Goal: Book appointment/travel/reservation

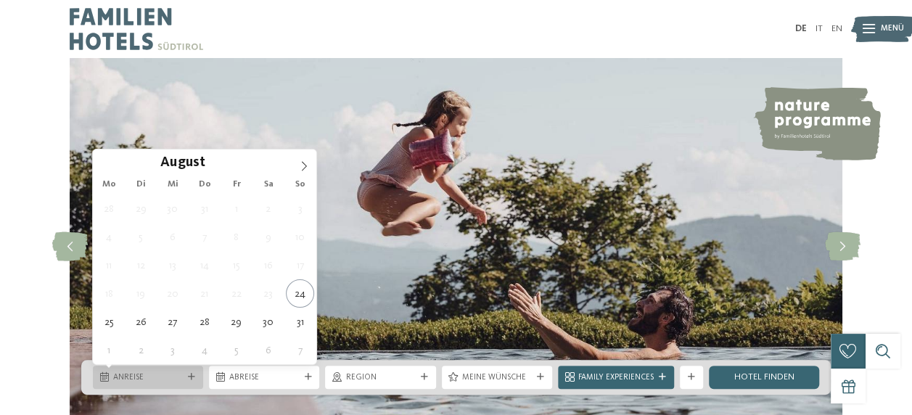
click at [193, 376] on icon at bounding box center [191, 377] width 7 height 7
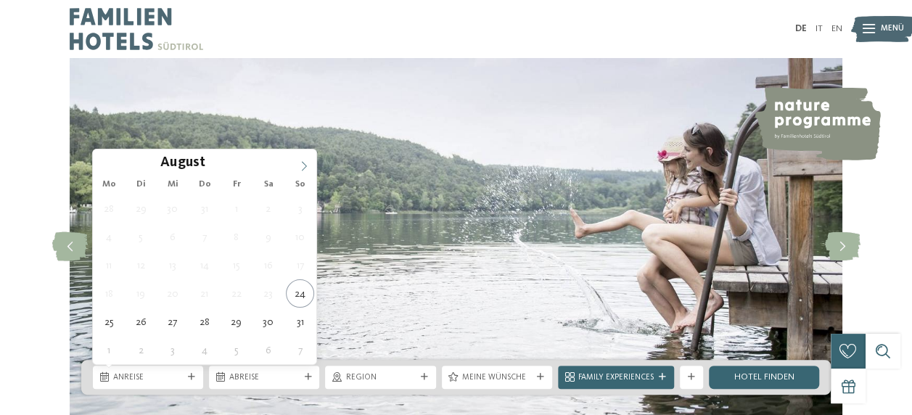
click at [303, 166] on icon at bounding box center [304, 166] width 10 height 10
type input "****"
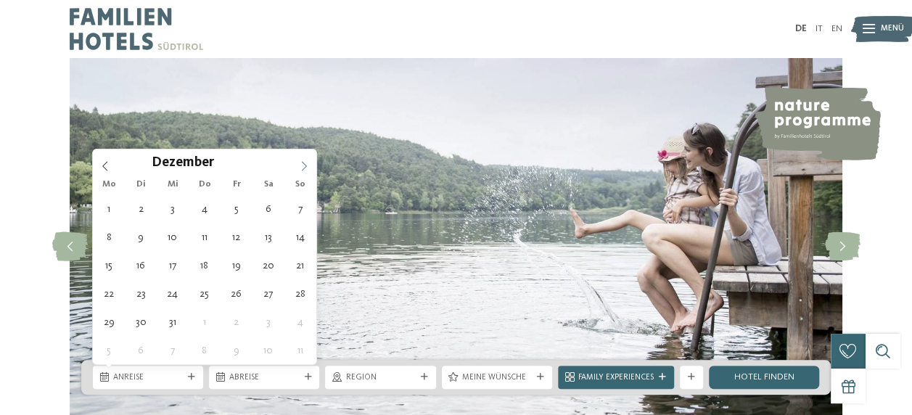
click at [303, 166] on icon at bounding box center [304, 166] width 10 height 10
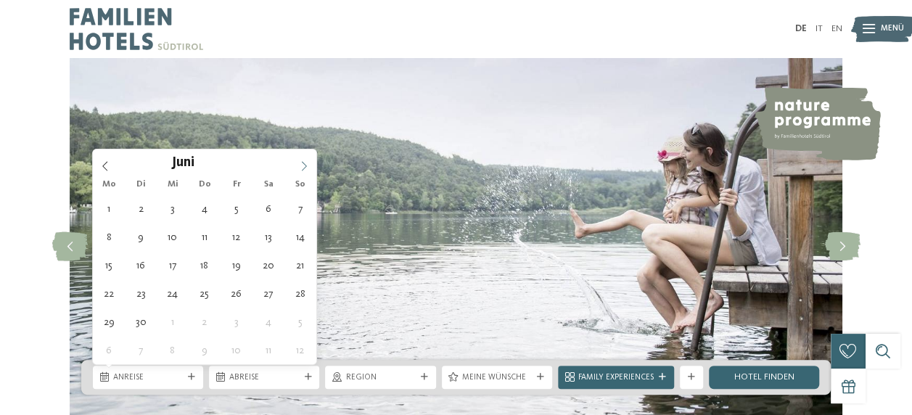
click at [303, 166] on icon at bounding box center [304, 166] width 10 height 10
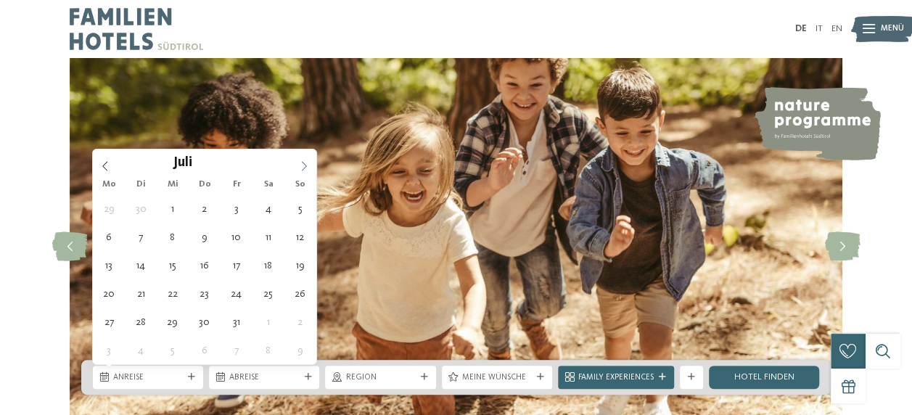
click at [303, 166] on icon at bounding box center [304, 166] width 10 height 10
click at [100, 164] on icon at bounding box center [105, 166] width 10 height 10
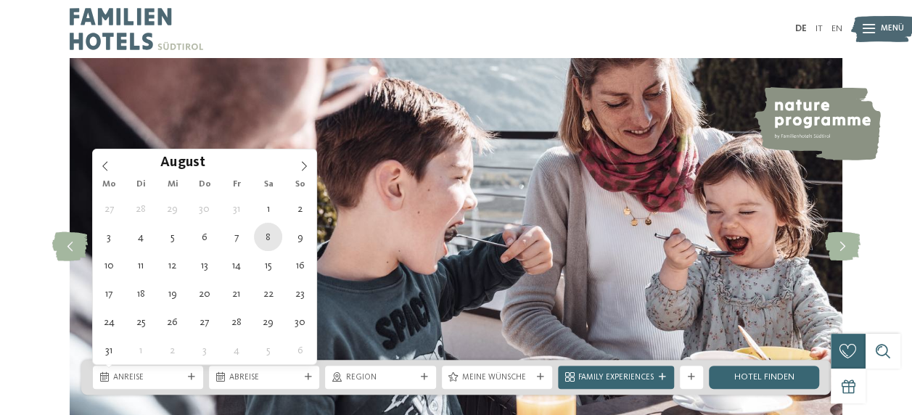
type div "08.08.2026"
type input "****"
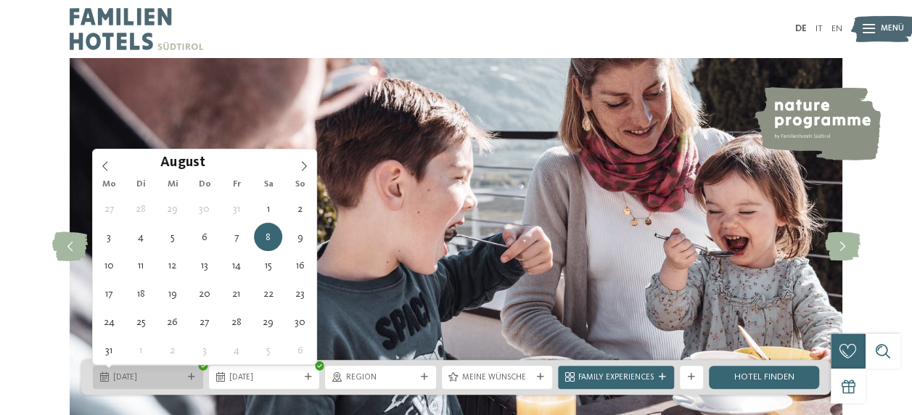
click at [192, 377] on icon at bounding box center [191, 377] width 7 height 7
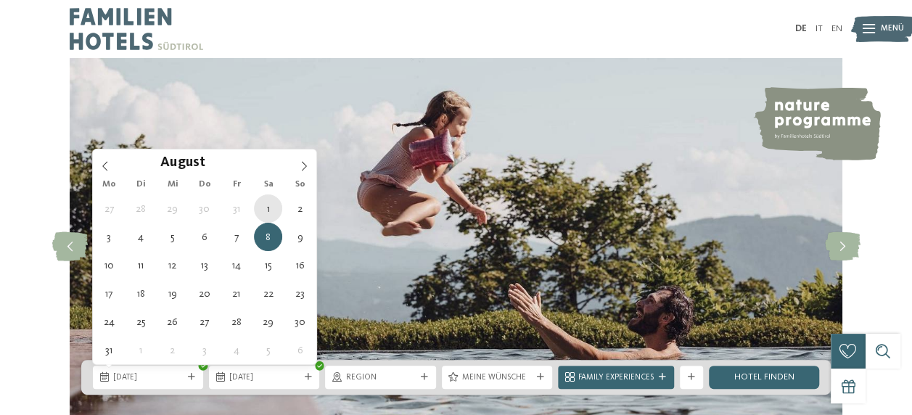
type div "01.08.2026"
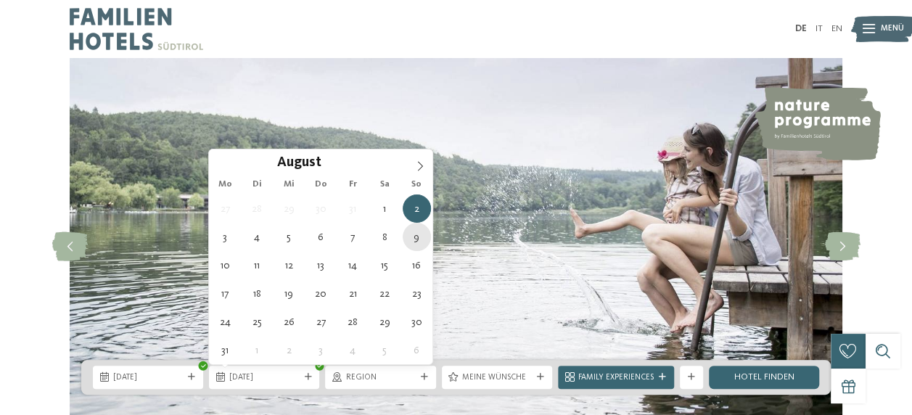
type div "09.08.2026"
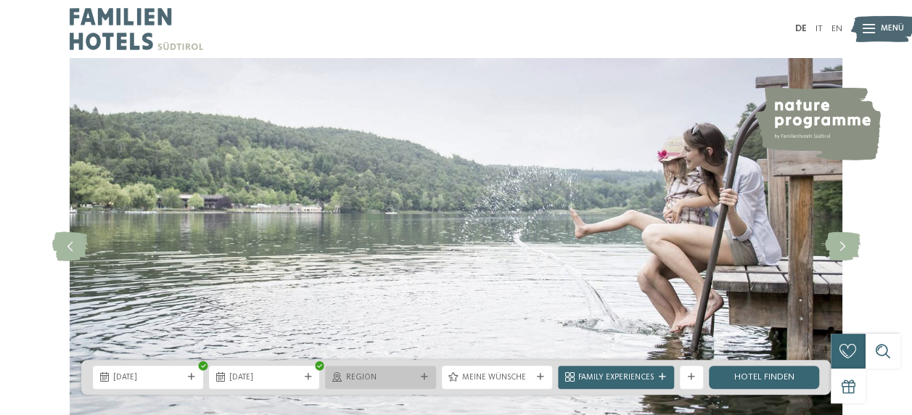
click at [424, 376] on icon at bounding box center [424, 377] width 7 height 7
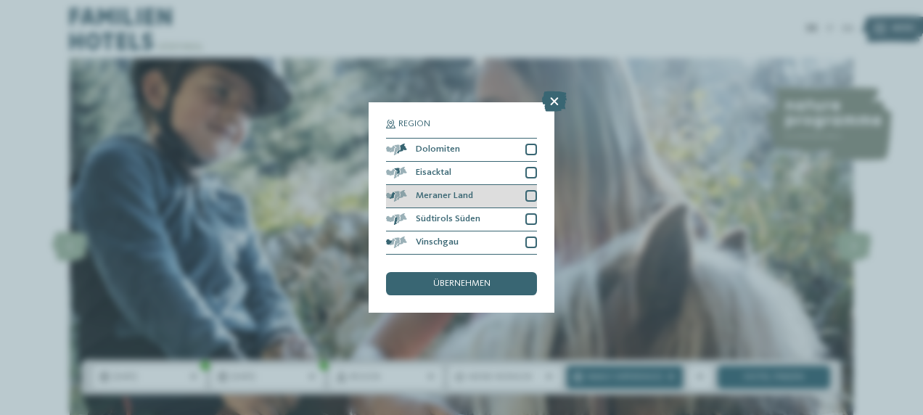
click at [527, 195] on div at bounding box center [531, 196] width 12 height 12
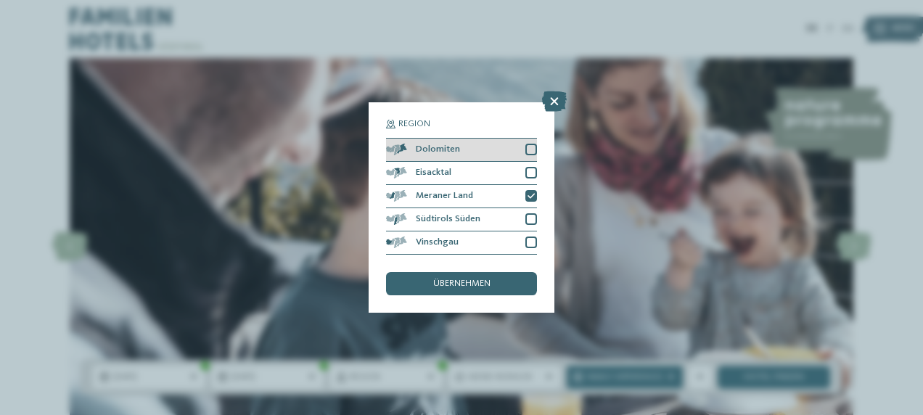
click at [530, 148] on div at bounding box center [531, 150] width 12 height 12
click at [467, 275] on div "übernehmen" at bounding box center [461, 283] width 151 height 23
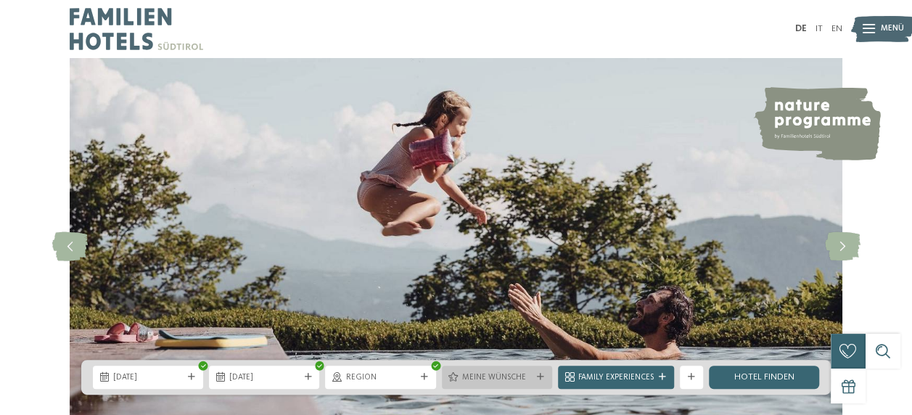
click at [537, 376] on icon at bounding box center [540, 377] width 7 height 7
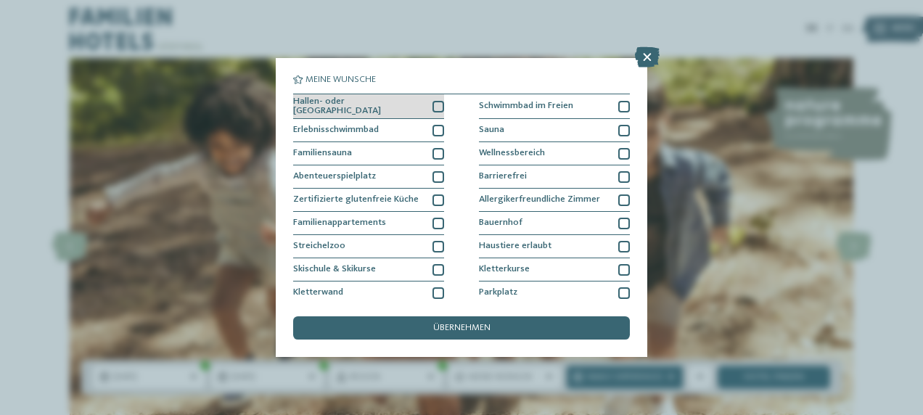
click at [432, 104] on div at bounding box center [438, 107] width 12 height 12
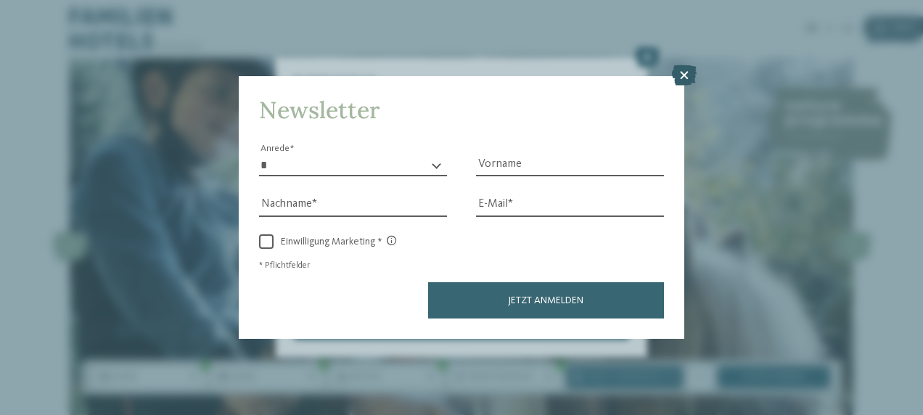
click at [686, 78] on icon at bounding box center [684, 75] width 25 height 20
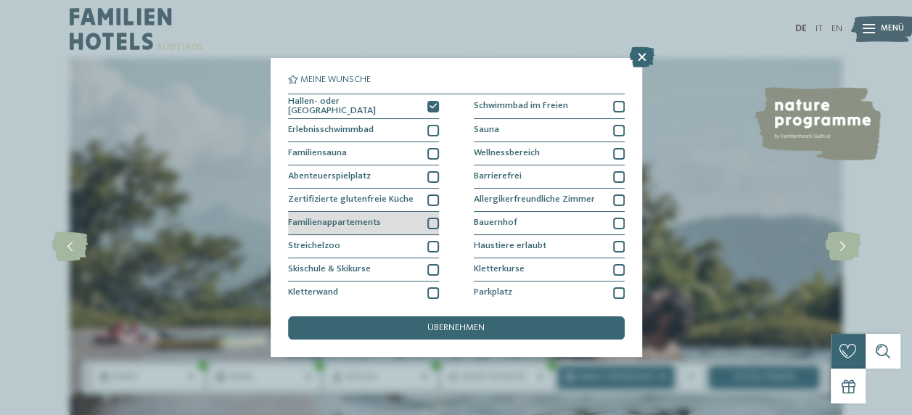
click at [429, 221] on div at bounding box center [433, 224] width 12 height 12
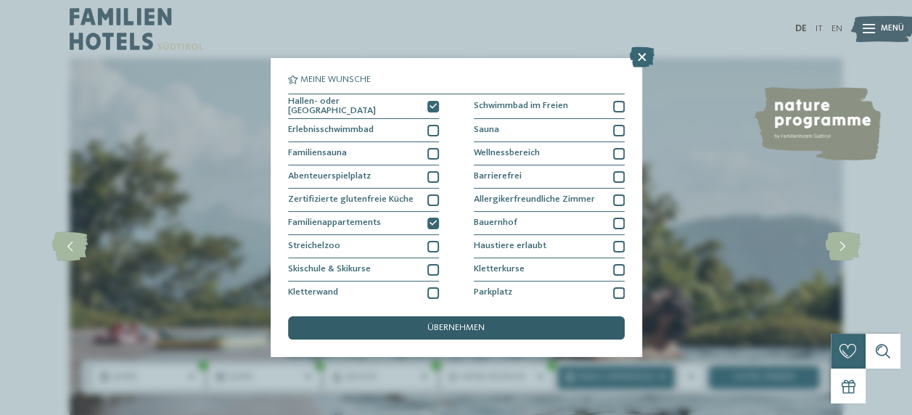
click at [480, 328] on span "übernehmen" at bounding box center [455, 328] width 57 height 9
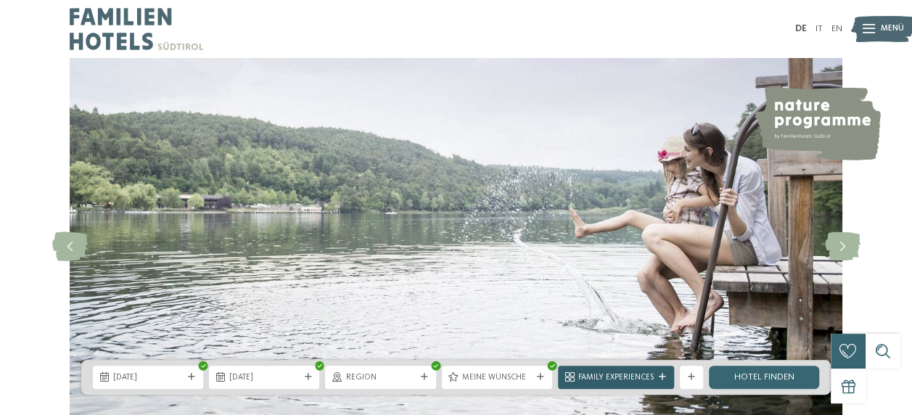
click at [661, 376] on icon at bounding box center [662, 377] width 7 height 7
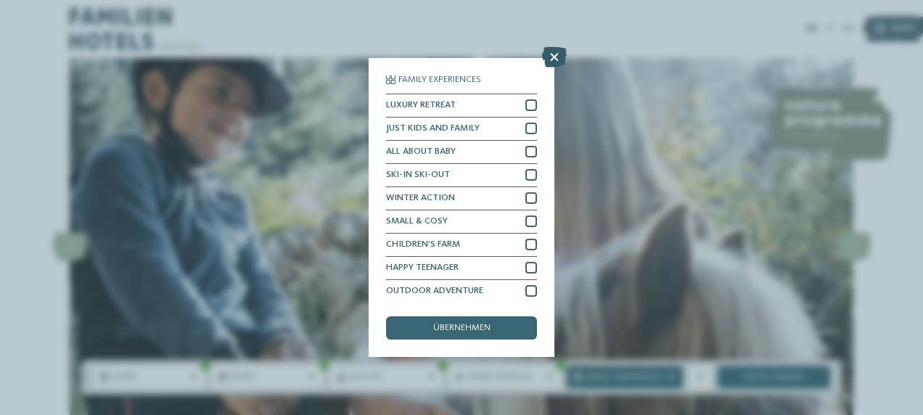
click at [554, 55] on icon at bounding box center [554, 57] width 25 height 20
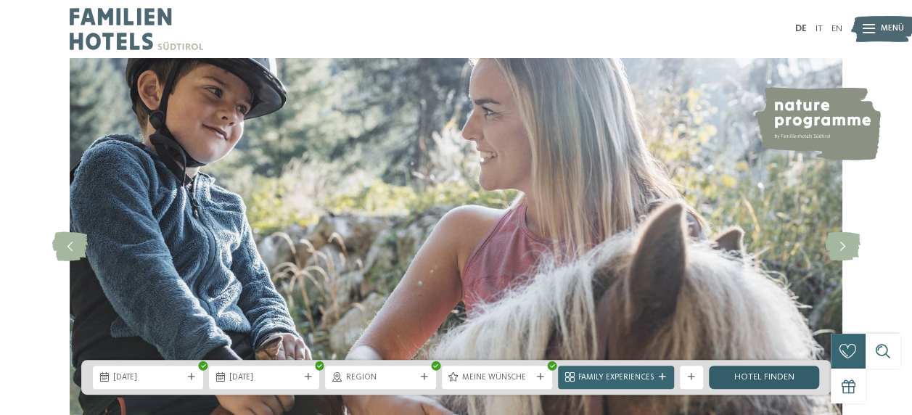
click at [775, 376] on link "Hotel finden" at bounding box center [764, 377] width 110 height 23
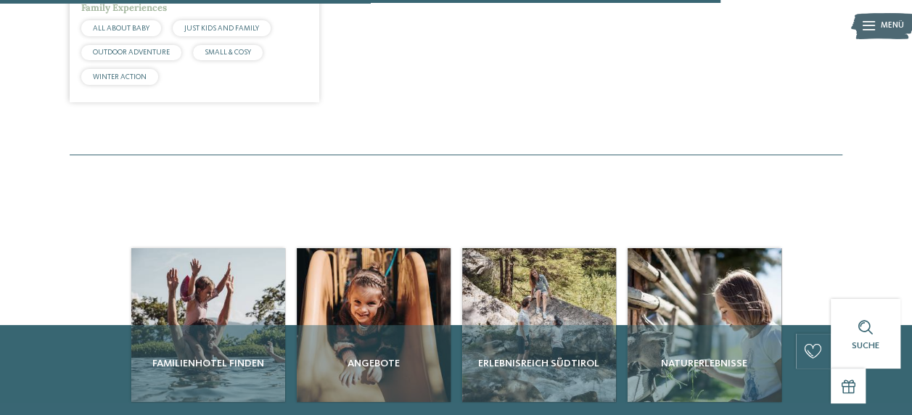
scroll to position [866, 0]
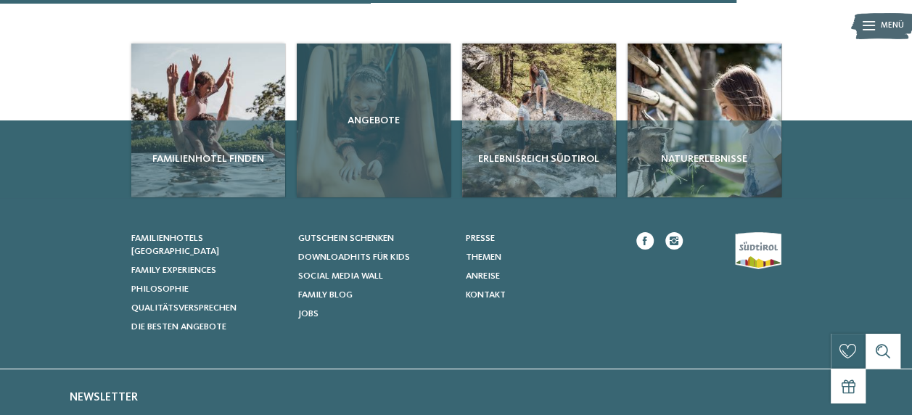
click at [380, 174] on div "Angebote" at bounding box center [374, 121] width 154 height 154
click at [374, 128] on span "Angebote" at bounding box center [373, 120] width 142 height 15
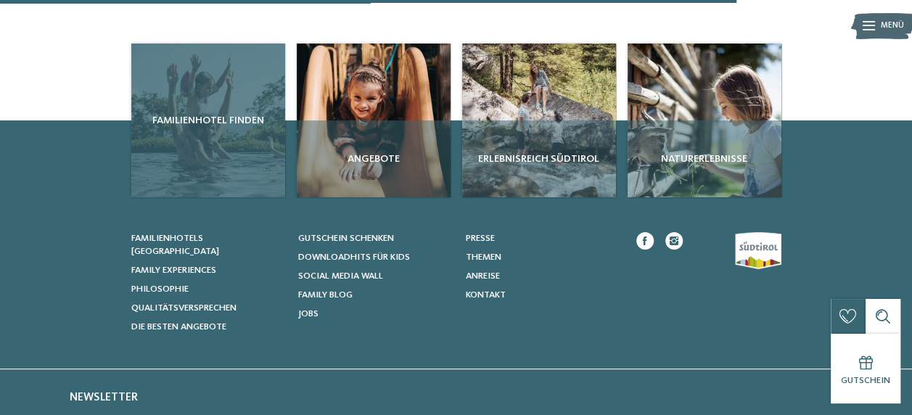
click at [196, 128] on span "Familienhotel finden" at bounding box center [208, 120] width 142 height 15
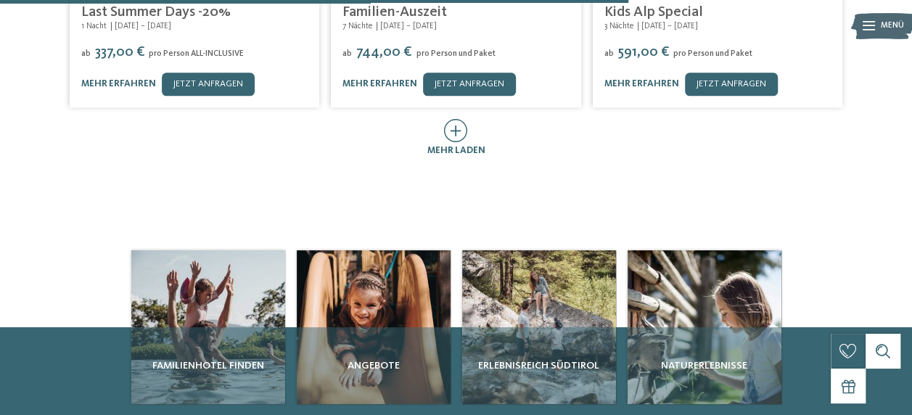
scroll to position [798, 0]
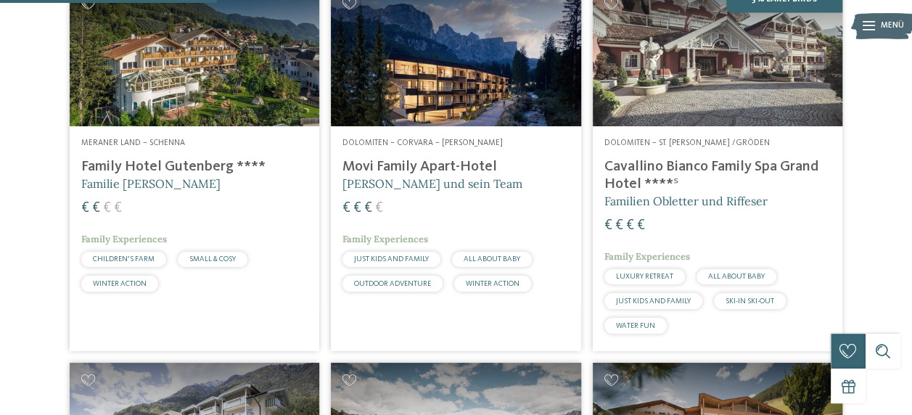
scroll to position [1161, 0]
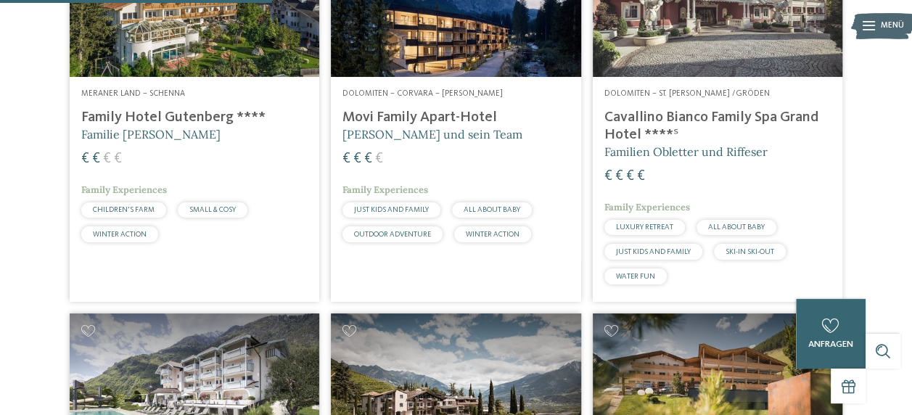
click at [216, 109] on div "Meraner Land – Schenna Family Hotel Gutenberg **** Familie Ainhauser € € € € Fa…" at bounding box center [195, 168] width 250 height 183
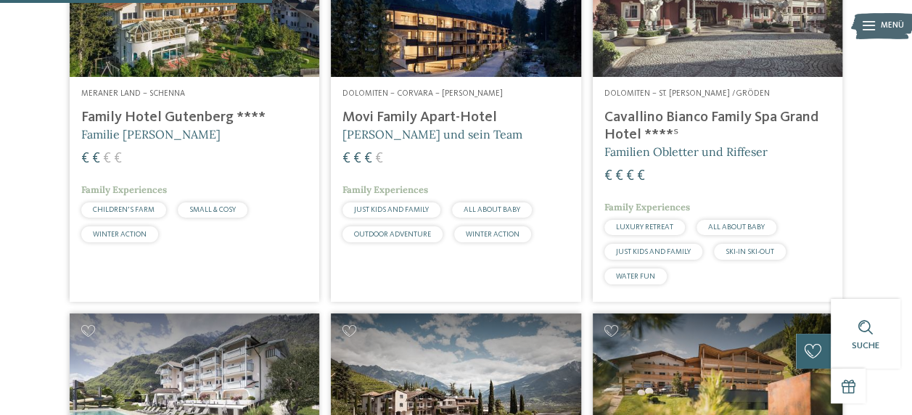
click at [192, 126] on h4 "Family Hotel Gutenberg ****" at bounding box center [194, 117] width 226 height 17
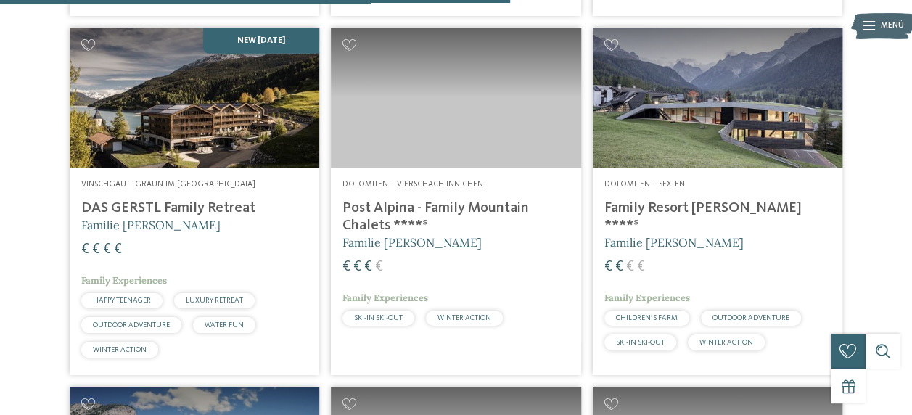
scroll to position [2176, 0]
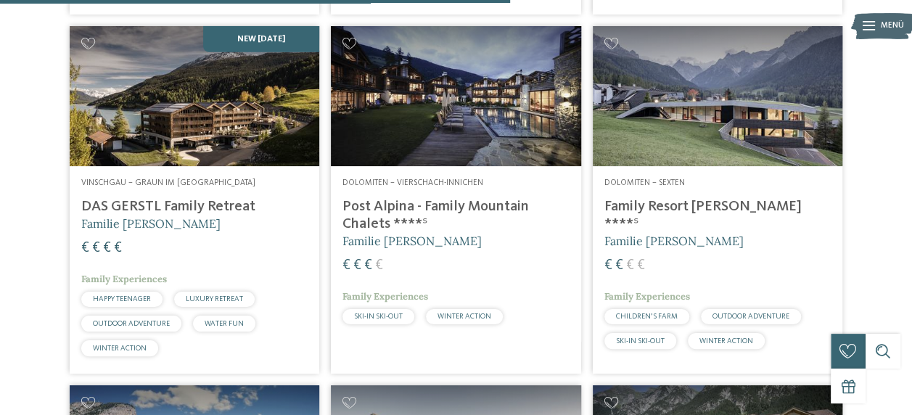
click at [693, 263] on div "€ € € €" at bounding box center [717, 266] width 226 height 20
click at [229, 135] on img at bounding box center [195, 96] width 250 height 141
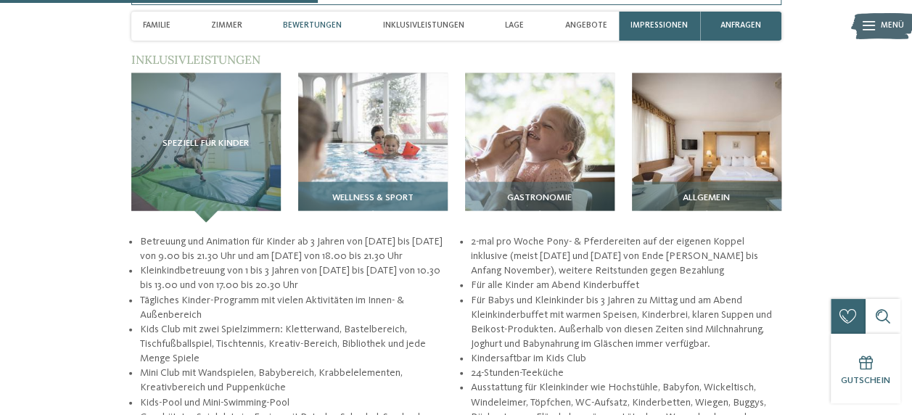
scroll to position [1523, 0]
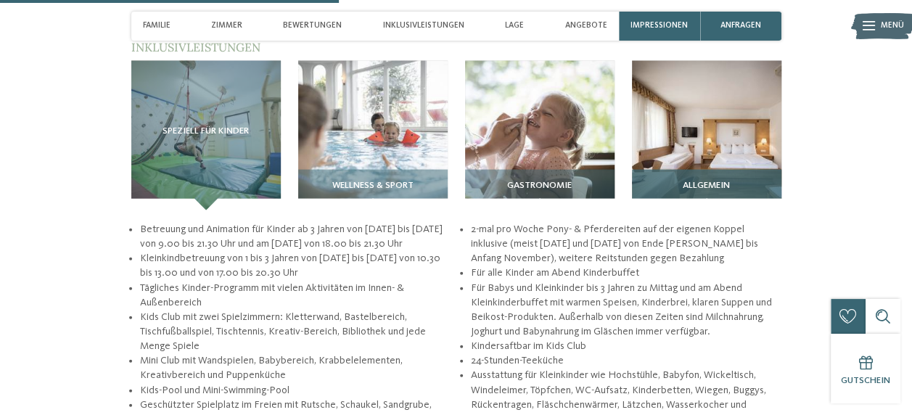
click at [667, 151] on img at bounding box center [706, 135] width 149 height 149
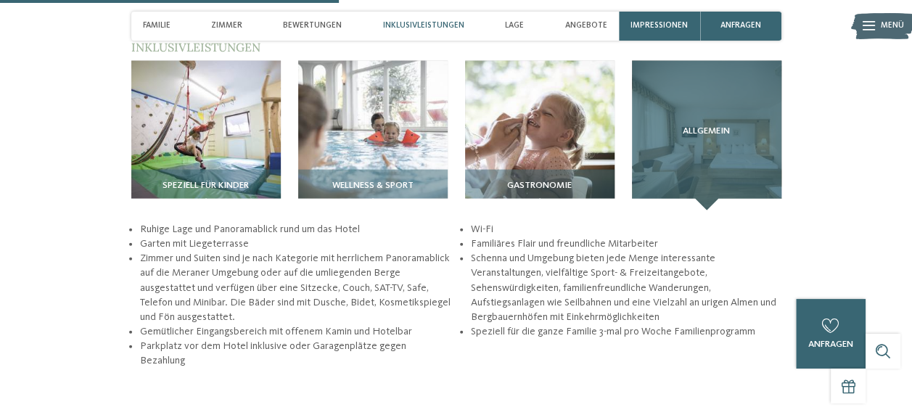
click at [698, 176] on div "Allgemein" at bounding box center [706, 135] width 149 height 149
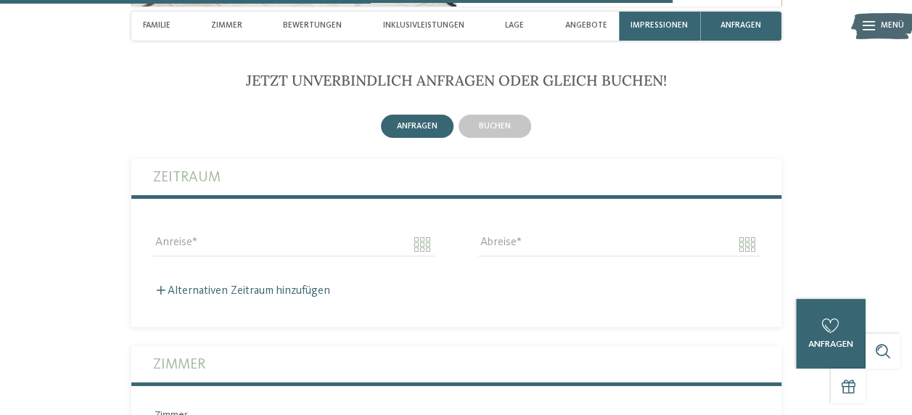
scroll to position [2611, 0]
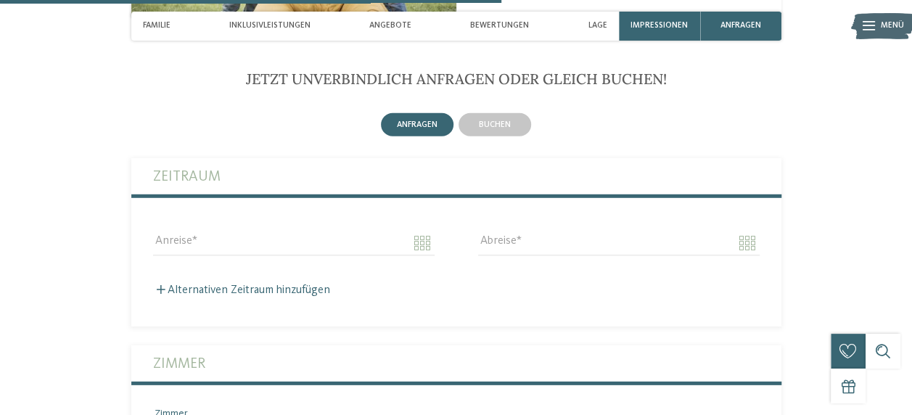
scroll to position [2104, 0]
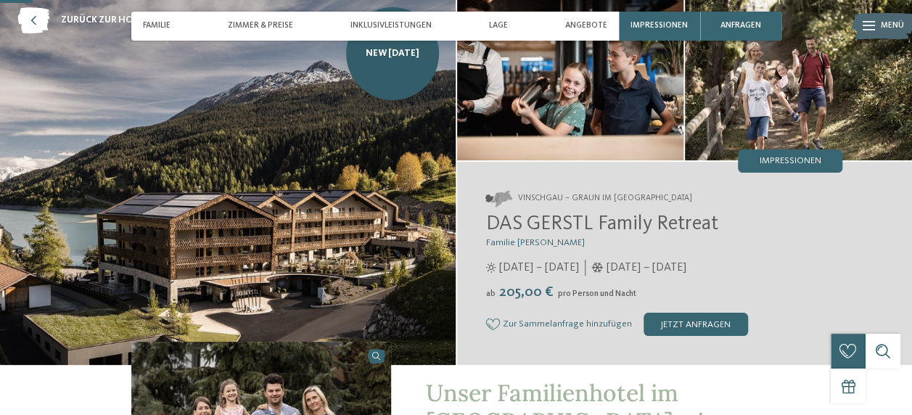
scroll to position [218, 0]
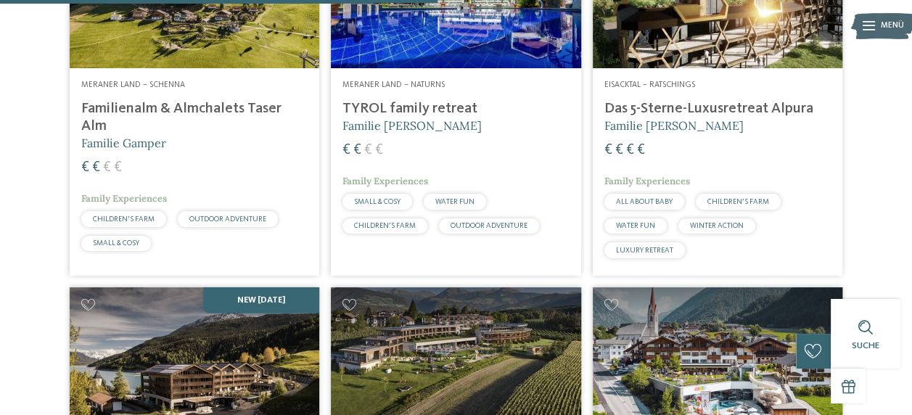
scroll to position [1886, 0]
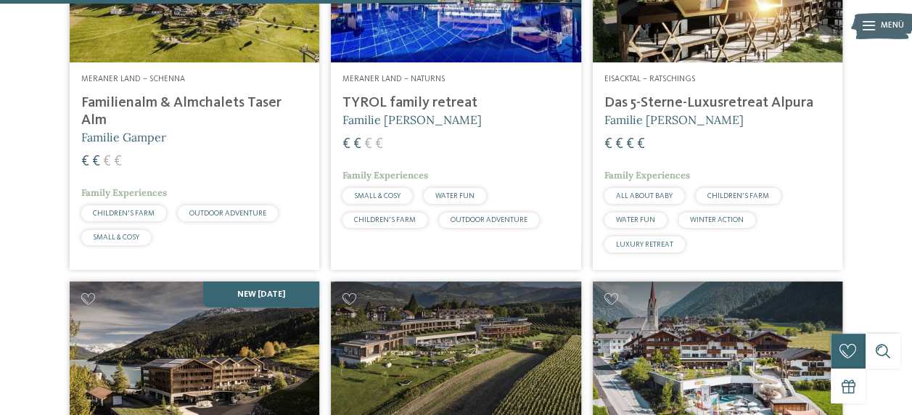
click at [502, 112] on h4 "TYROL family retreat" at bounding box center [455, 102] width 226 height 17
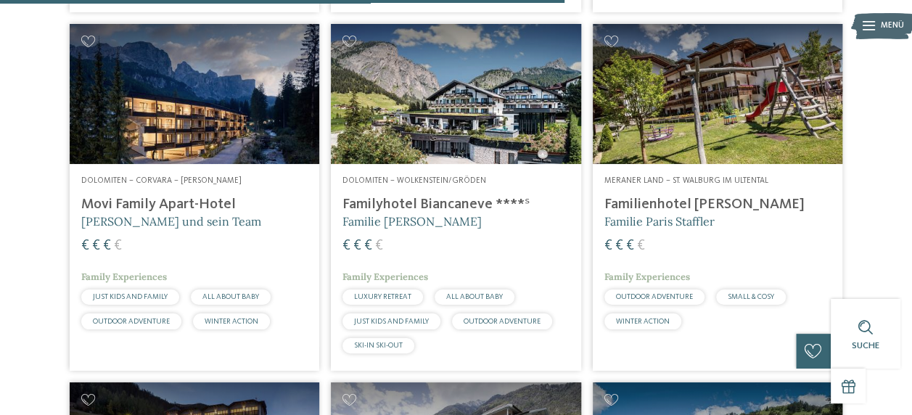
scroll to position [2539, 0]
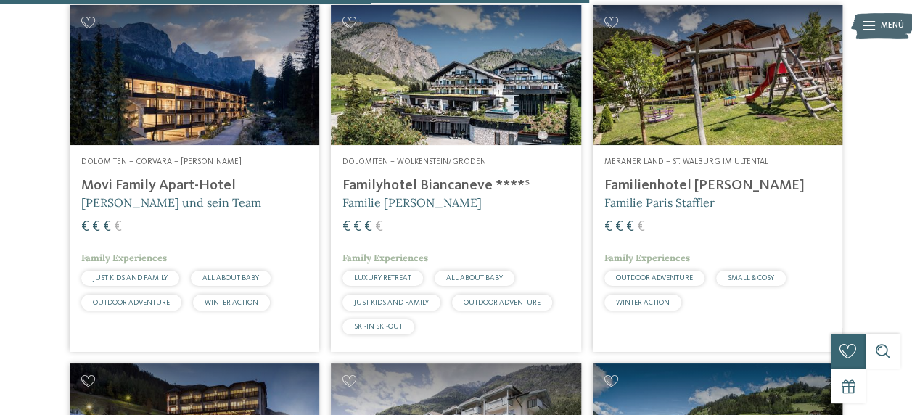
click at [454, 146] on img at bounding box center [456, 75] width 250 height 141
click at [470, 143] on img at bounding box center [456, 75] width 250 height 141
click at [750, 237] on div "€ € € €" at bounding box center [717, 228] width 226 height 20
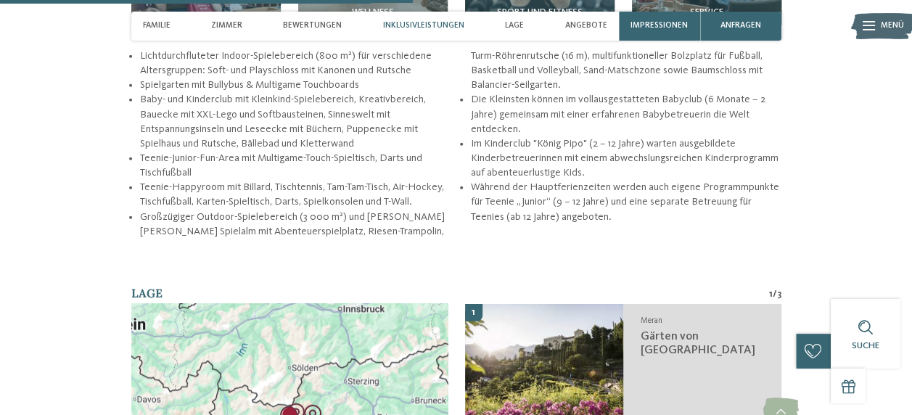
scroll to position [1886, 0]
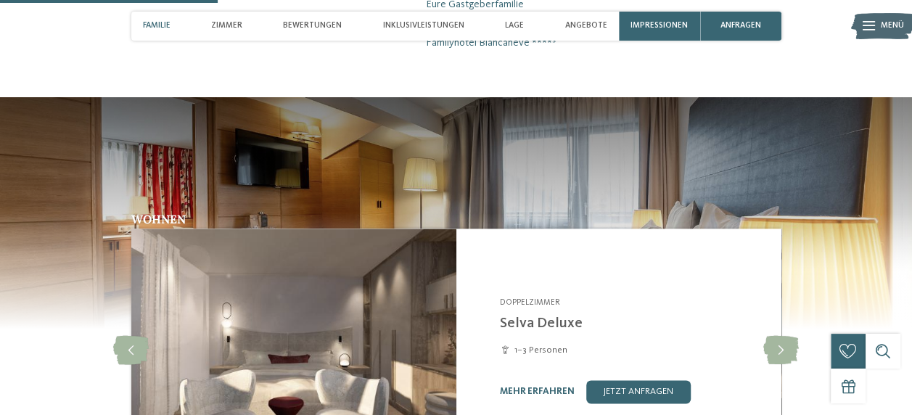
scroll to position [1016, 0]
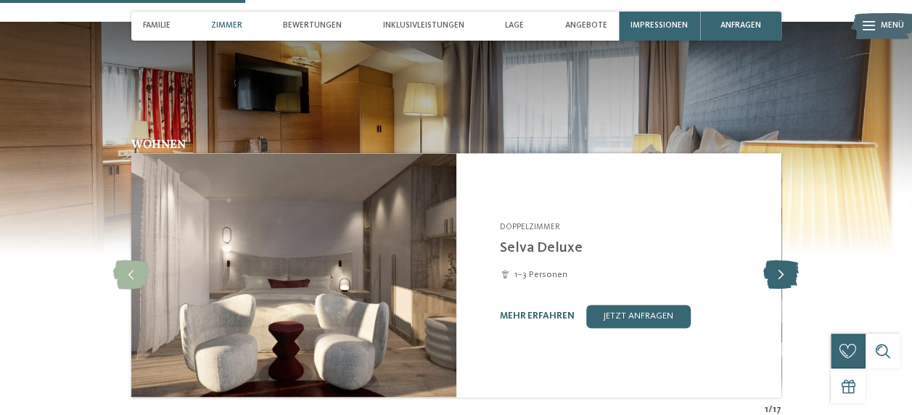
click at [783, 273] on icon at bounding box center [781, 274] width 36 height 29
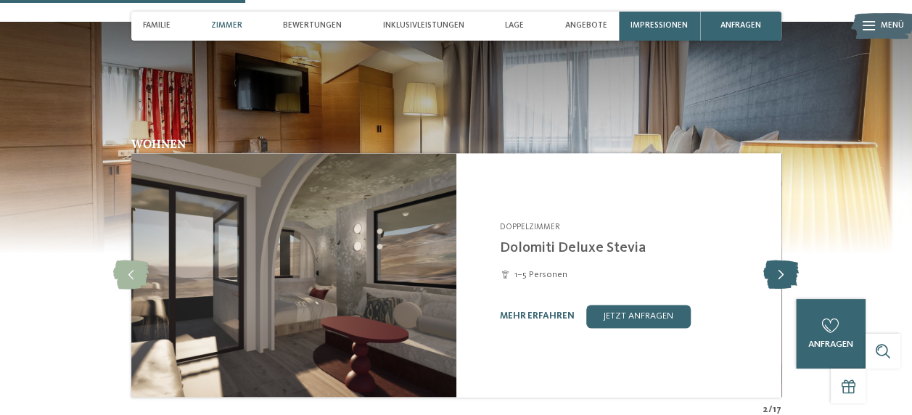
click at [782, 273] on icon at bounding box center [781, 274] width 36 height 29
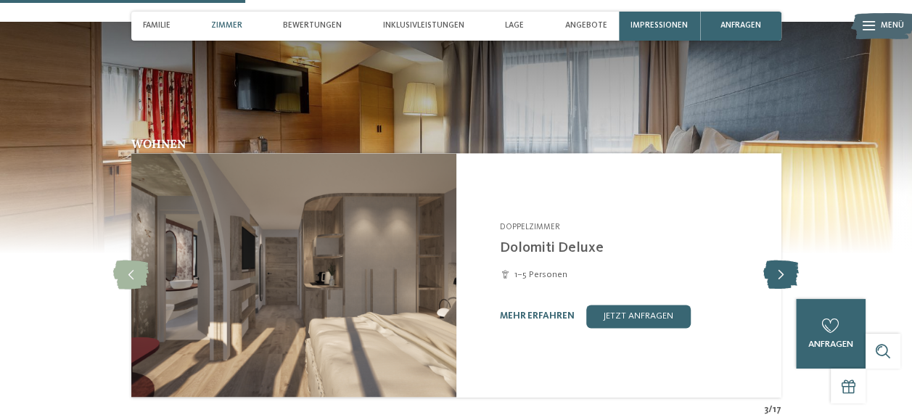
click at [782, 273] on icon at bounding box center [781, 274] width 36 height 29
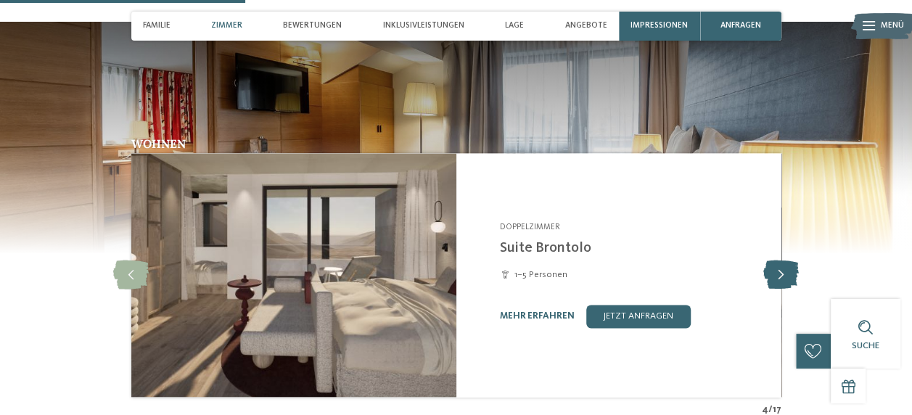
click at [781, 273] on icon at bounding box center [781, 274] width 36 height 29
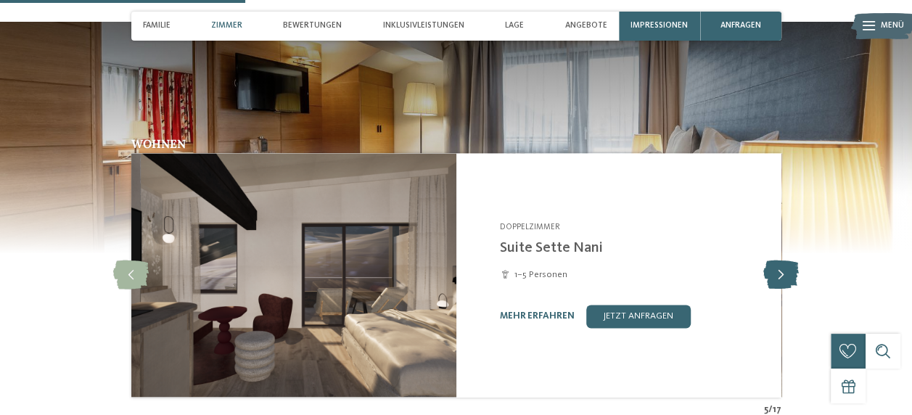
click at [780, 273] on icon at bounding box center [781, 274] width 36 height 29
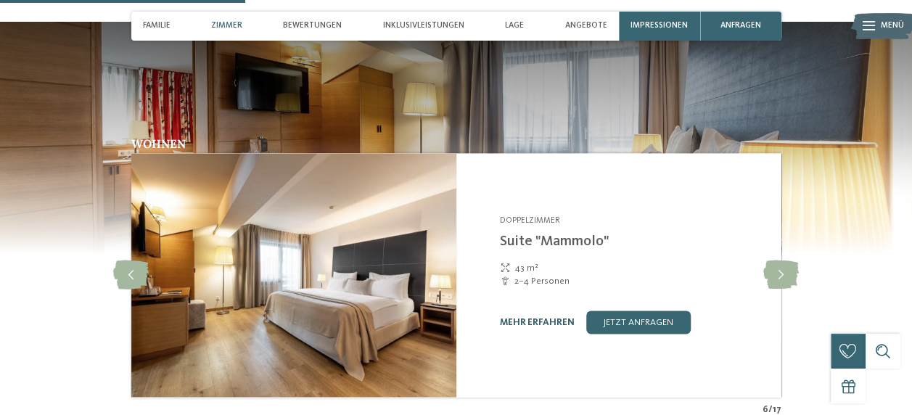
click at [553, 321] on link "mehr erfahren" at bounding box center [537, 322] width 75 height 9
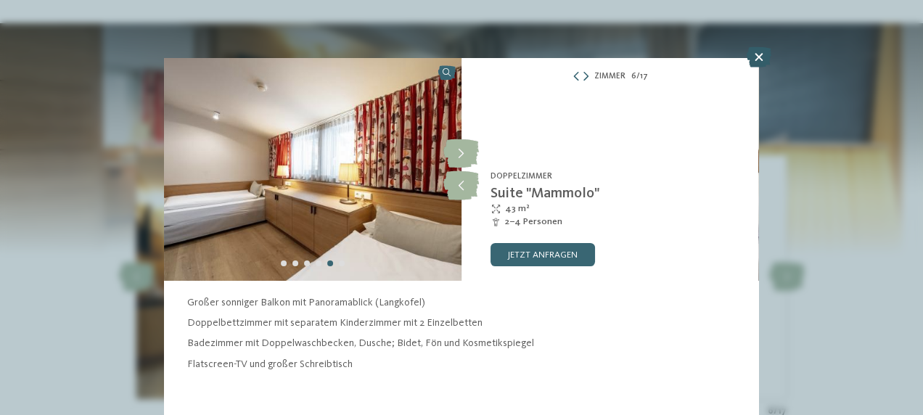
click at [762, 53] on icon at bounding box center [758, 57] width 25 height 20
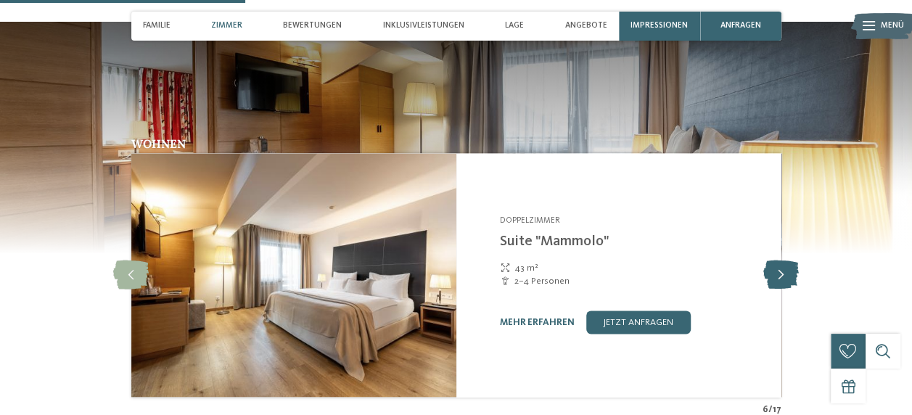
click at [777, 266] on icon at bounding box center [781, 274] width 36 height 29
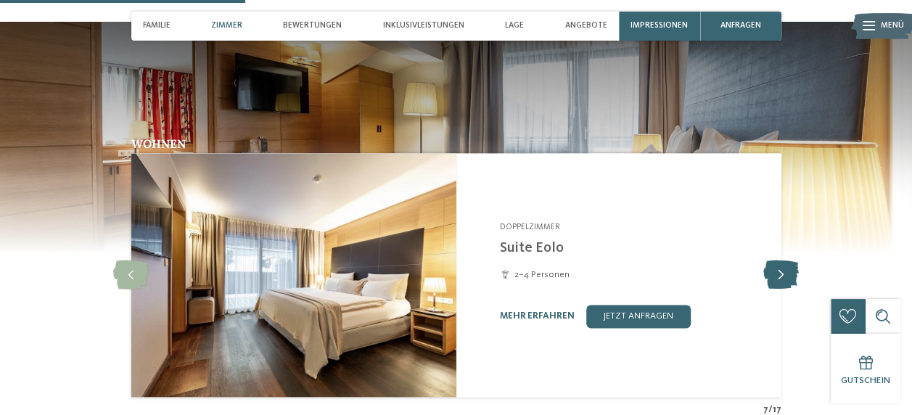
click at [778, 271] on icon at bounding box center [781, 274] width 36 height 29
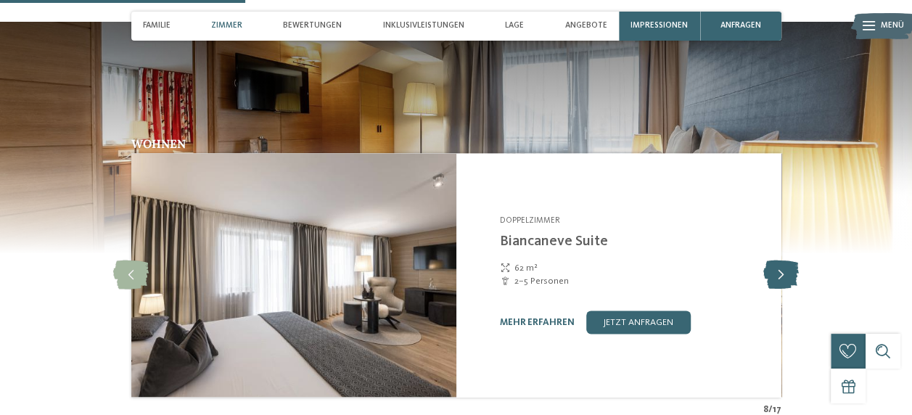
click at [778, 271] on icon at bounding box center [781, 274] width 36 height 29
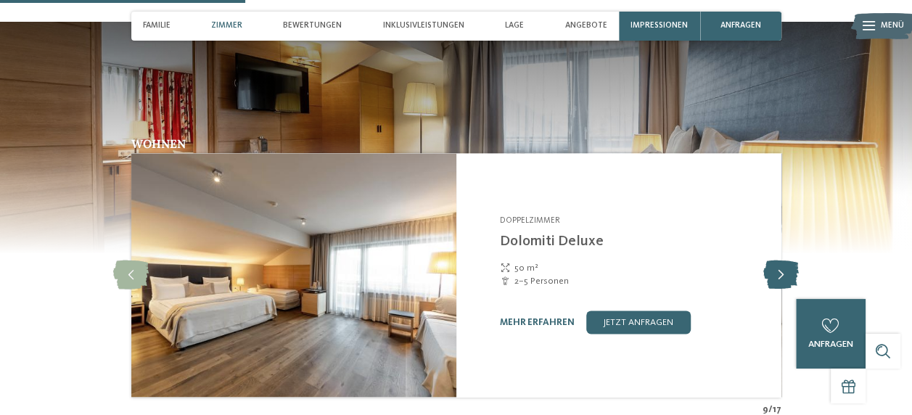
click at [778, 271] on icon at bounding box center [781, 274] width 36 height 29
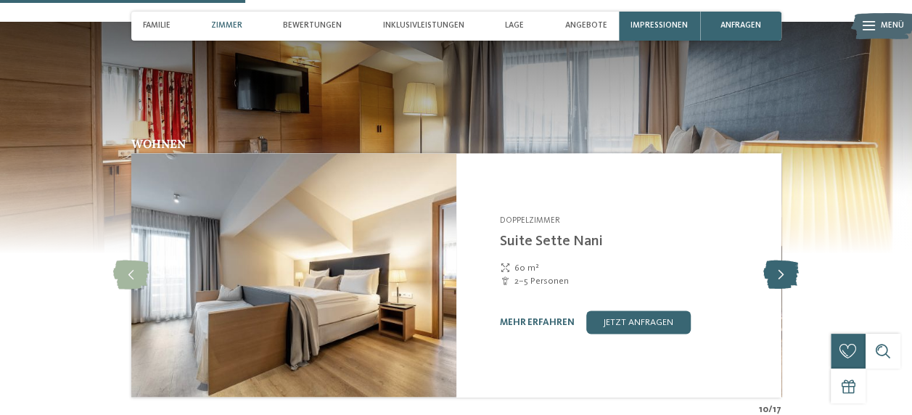
click at [778, 271] on icon at bounding box center [781, 274] width 36 height 29
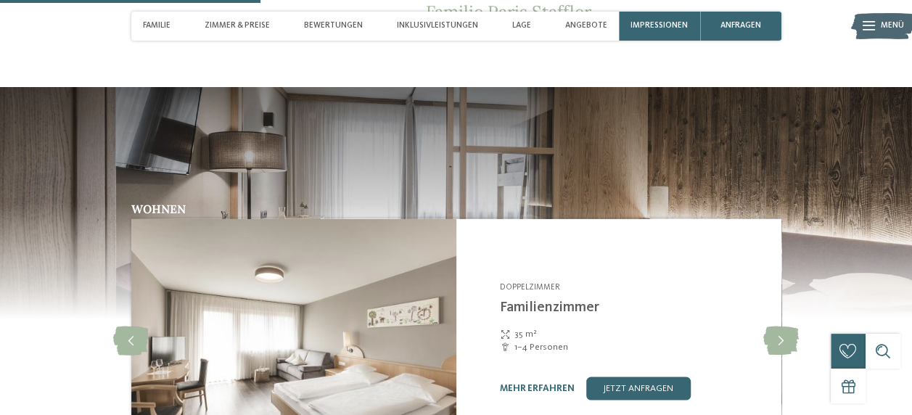
scroll to position [1233, 0]
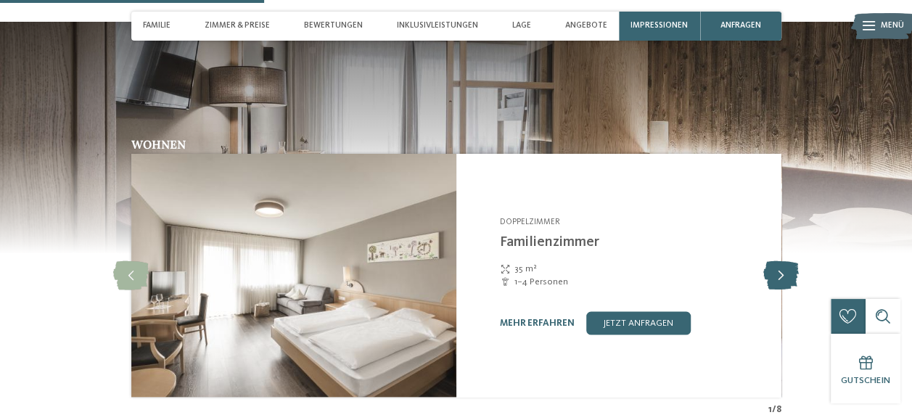
click at [780, 260] on icon at bounding box center [781, 274] width 36 height 29
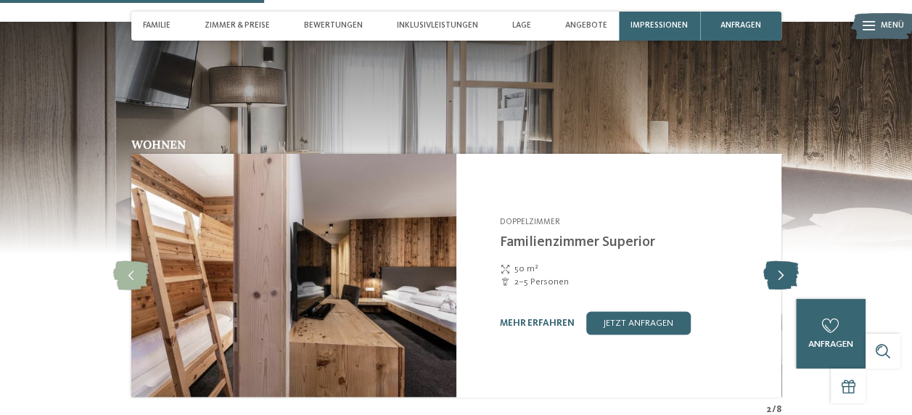
click at [780, 260] on icon at bounding box center [781, 274] width 36 height 29
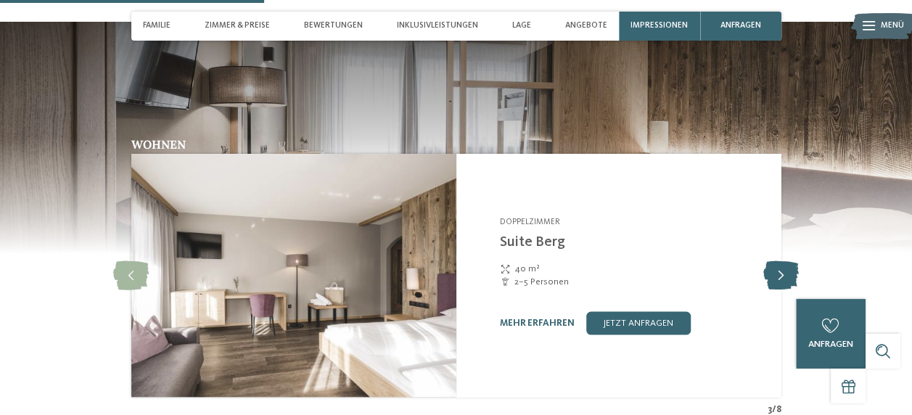
click at [780, 260] on icon at bounding box center [781, 274] width 36 height 29
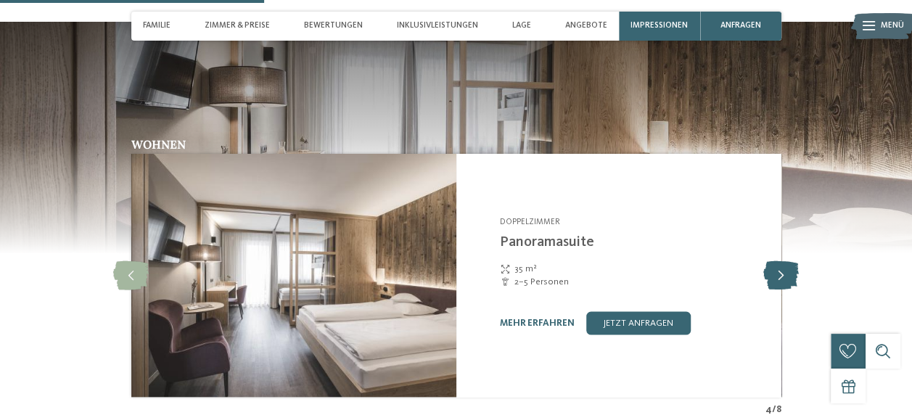
click at [780, 260] on icon at bounding box center [781, 274] width 36 height 29
